Goal: Information Seeking & Learning: Learn about a topic

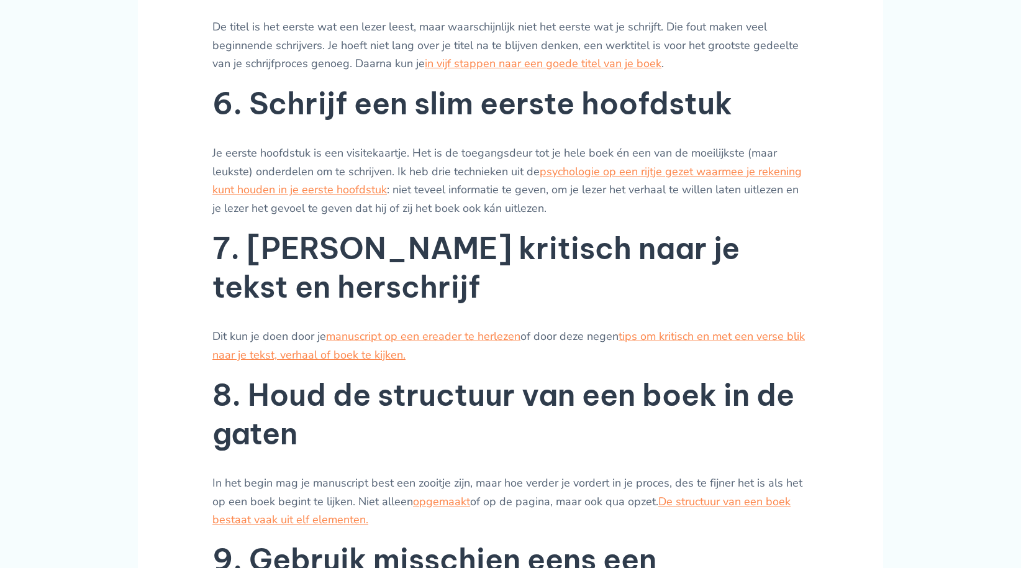
scroll to position [1408, 0]
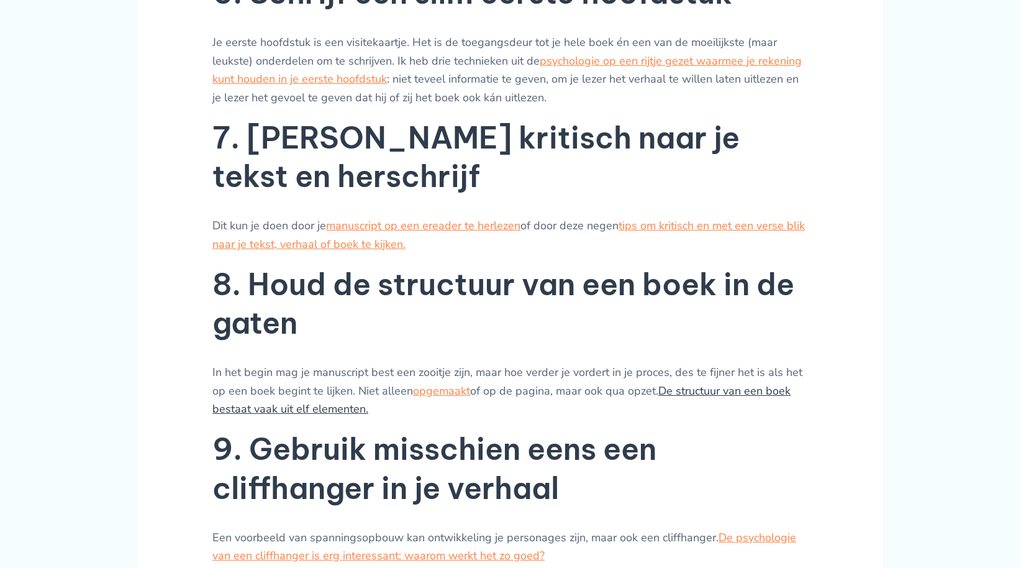
click at [275, 383] on link "De structuur van een boek bestaat vaak uit elf elementen." at bounding box center [501, 400] width 578 height 34
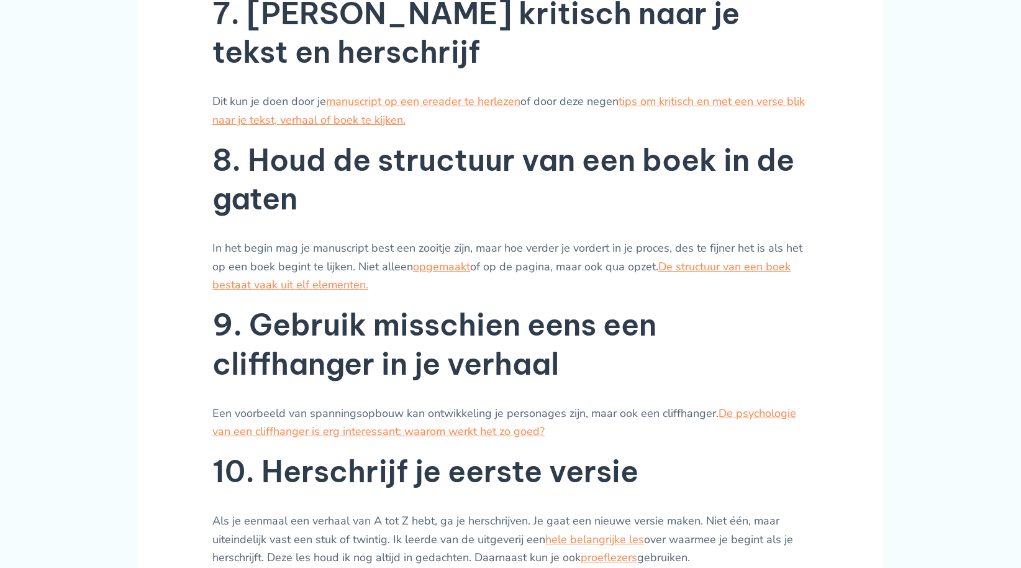
scroll to position [1574, 0]
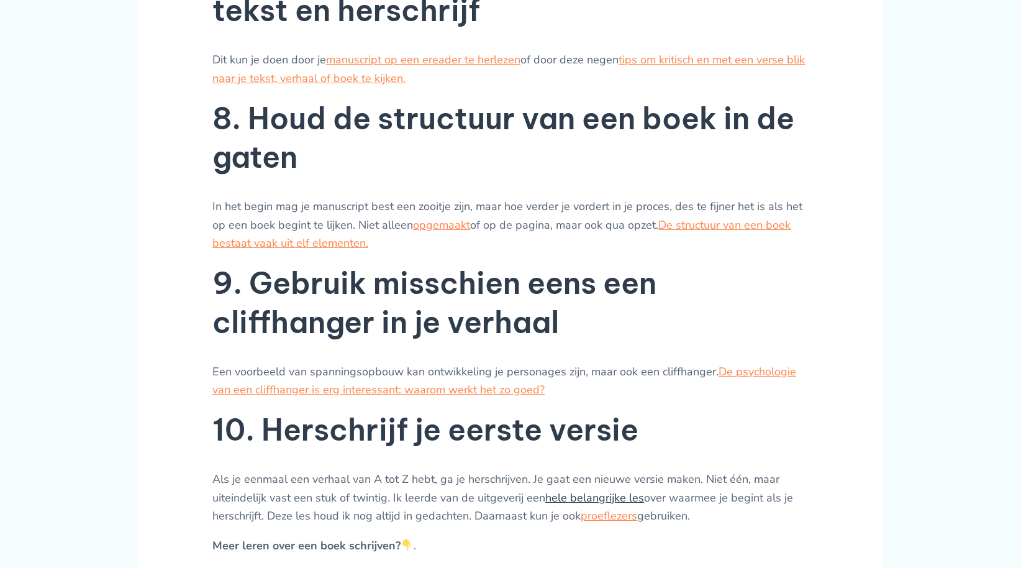
click at [575, 490] on link "hele belangrijke les" at bounding box center [594, 497] width 99 height 15
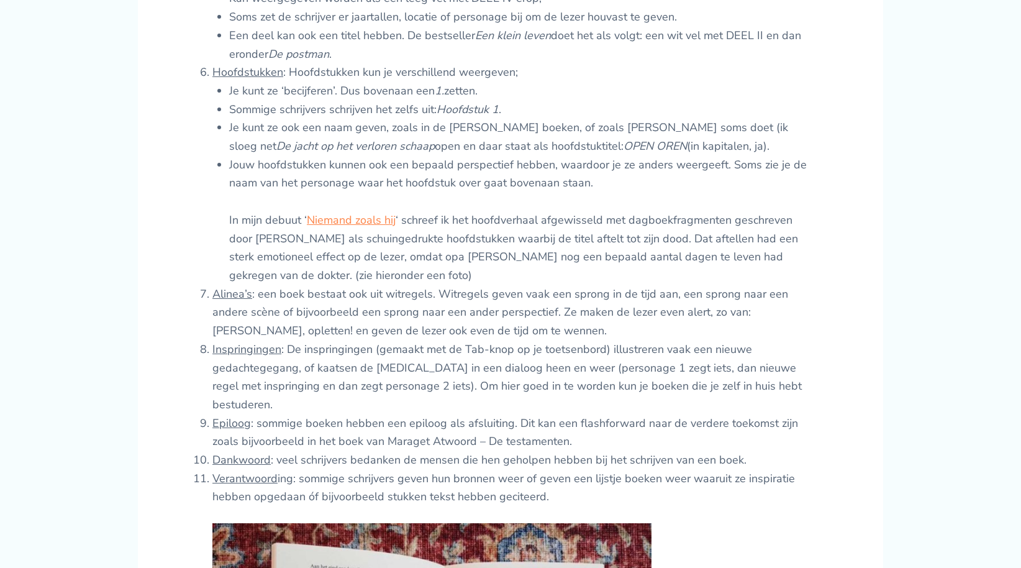
scroll to position [994, 0]
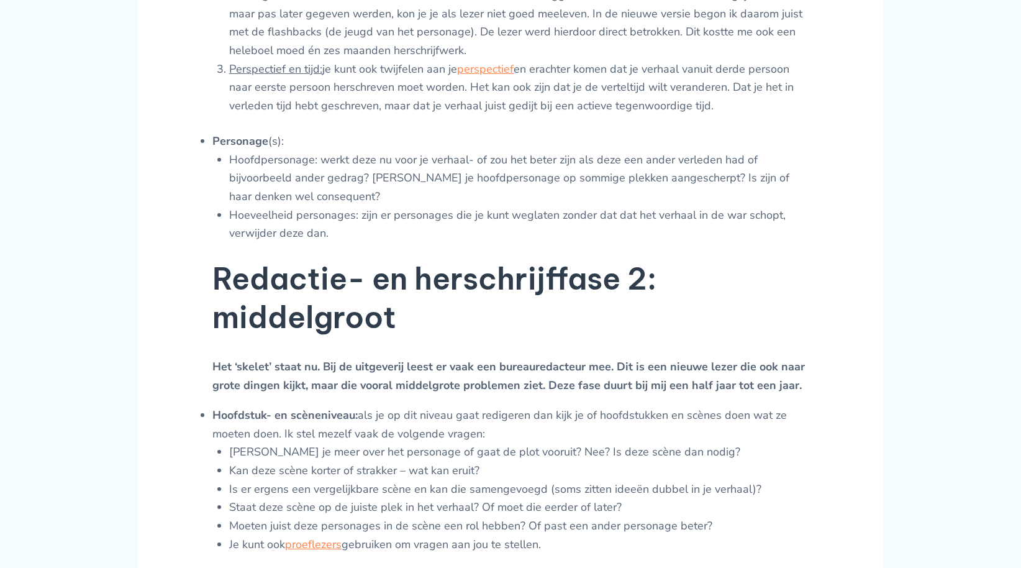
scroll to position [911, 0]
